Goal: Information Seeking & Learning: Check status

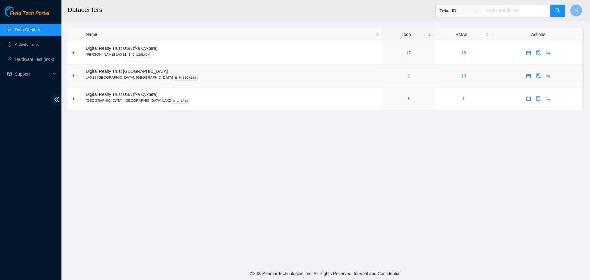
click at [407, 76] on link "2" at bounding box center [408, 75] width 2 height 5
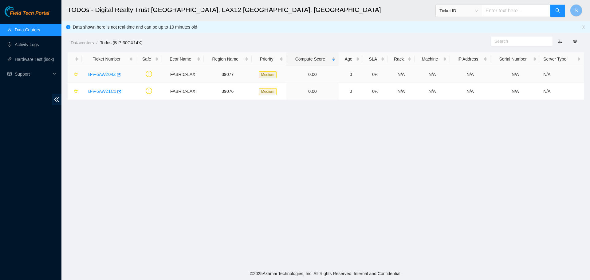
click at [103, 73] on link "B-V-5AWZ04Z" at bounding box center [102, 74] width 28 height 5
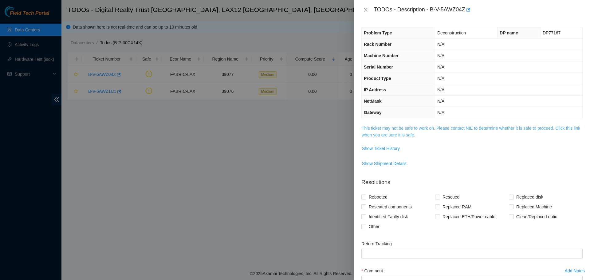
click at [468, 126] on link "This ticket may not be safe to work on. Please contact NIE to determine whether…" at bounding box center [471, 132] width 219 height 12
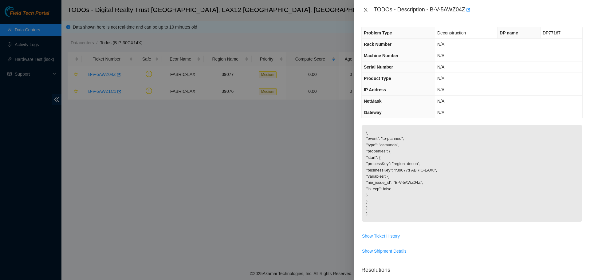
click at [367, 10] on icon "close" at bounding box center [365, 9] width 5 height 5
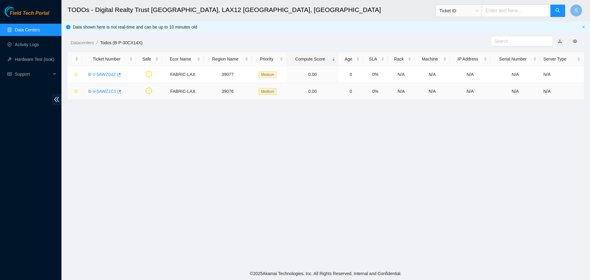
click at [104, 89] on link "B-V-5AWZ1C1" at bounding box center [102, 91] width 28 height 5
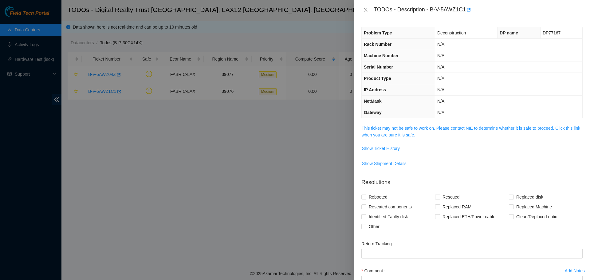
click at [439, 124] on div "Problem Type Deconstruction DP name DP77167 Rack Number N/A Machine Number N/A …" at bounding box center [472, 150] width 236 height 260
click at [439, 131] on span "This ticket may not be safe to work on. Please contact NIE to determine whether…" at bounding box center [472, 132] width 221 height 14
click at [439, 128] on link "This ticket may not be safe to work on. Please contact NIE to determine whether…" at bounding box center [471, 132] width 219 height 12
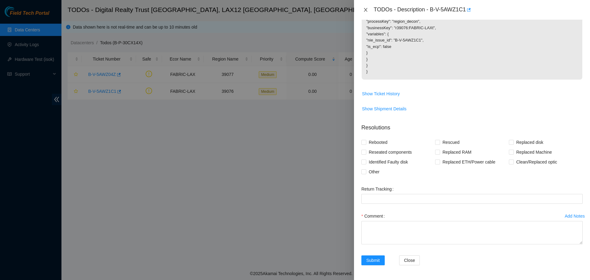
click at [369, 9] on button "Close" at bounding box center [365, 10] width 9 height 6
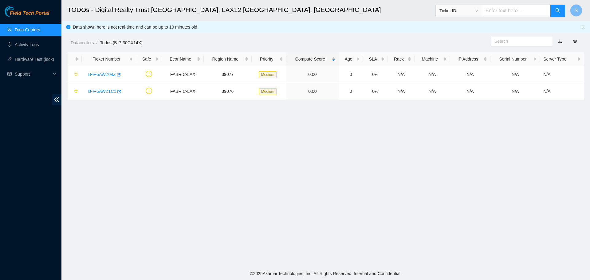
scroll to position [64, 0]
click at [29, 27] on link "Data Centers" at bounding box center [27, 29] width 25 height 5
